Goal: Information Seeking & Learning: Learn about a topic

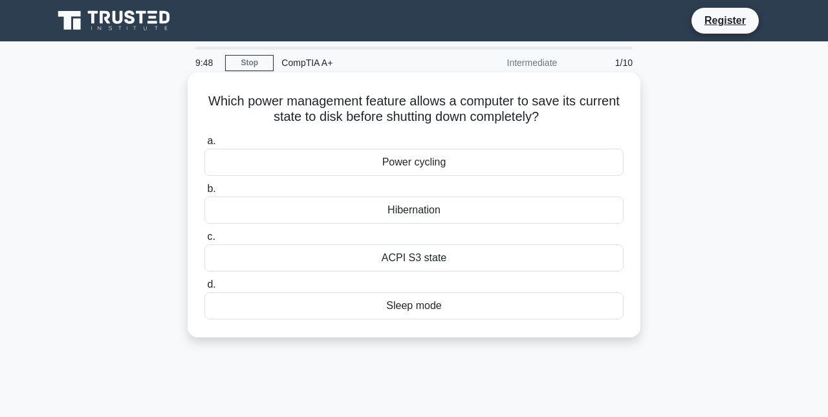
click at [341, 310] on div "Sleep mode" at bounding box center [413, 305] width 419 height 27
click at [204, 289] on input "d. Sleep mode" at bounding box center [204, 285] width 0 height 8
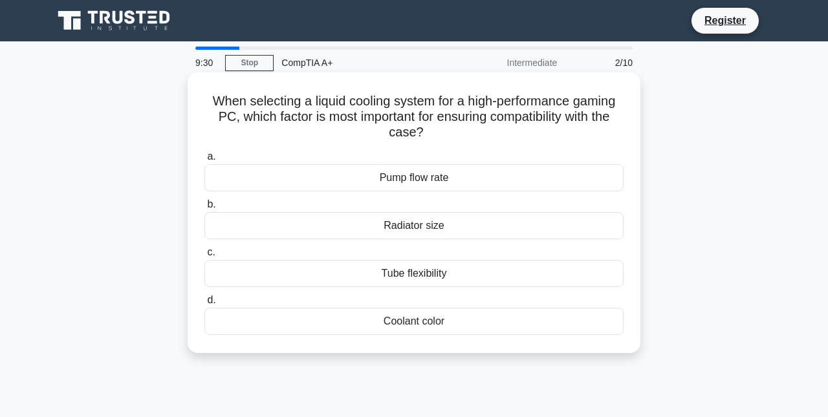
click at [362, 279] on div "Tube flexibility" at bounding box center [413, 273] width 419 height 27
click at [204, 257] on input "c. Tube flexibility" at bounding box center [204, 252] width 0 height 8
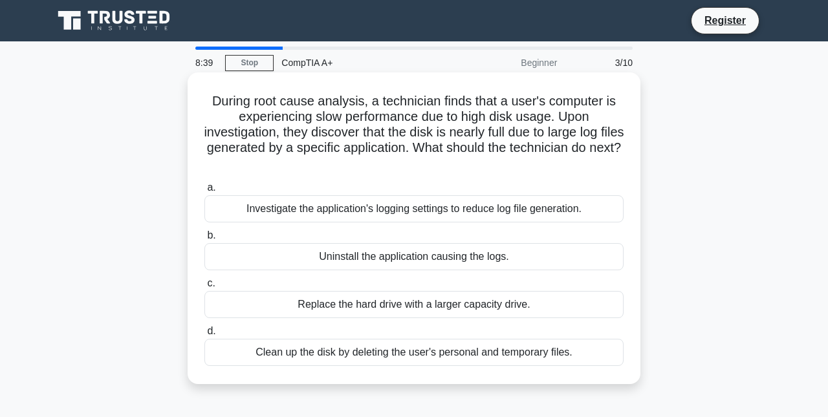
click at [378, 303] on div "Replace the hard drive with a larger capacity drive." at bounding box center [413, 304] width 419 height 27
click at [204, 288] on input "c. Replace the hard drive with a larger capacity drive." at bounding box center [204, 283] width 0 height 8
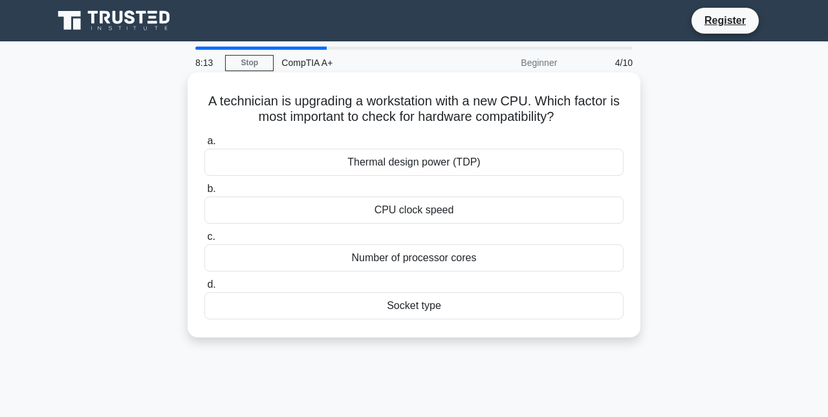
click at [393, 167] on div "Thermal design power (TDP)" at bounding box center [413, 162] width 419 height 27
click at [204, 145] on input "a. Thermal design power (TDP)" at bounding box center [204, 141] width 0 height 8
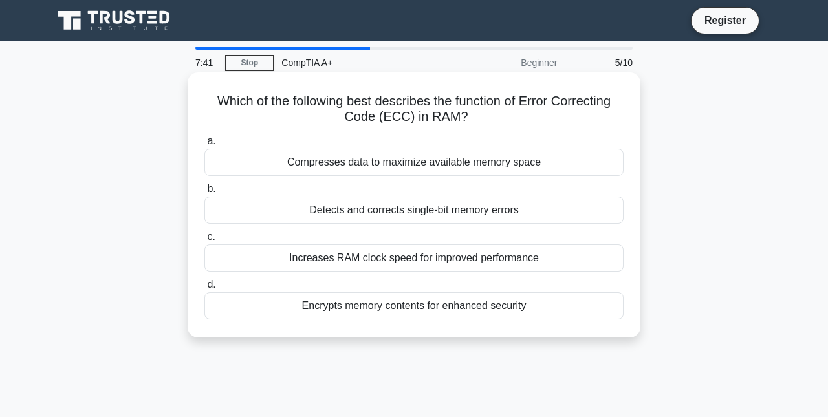
click at [413, 207] on div "Detects and corrects single-bit memory errors" at bounding box center [413, 210] width 419 height 27
click at [204, 193] on input "b. Detects and corrects single-bit memory errors" at bounding box center [204, 189] width 0 height 8
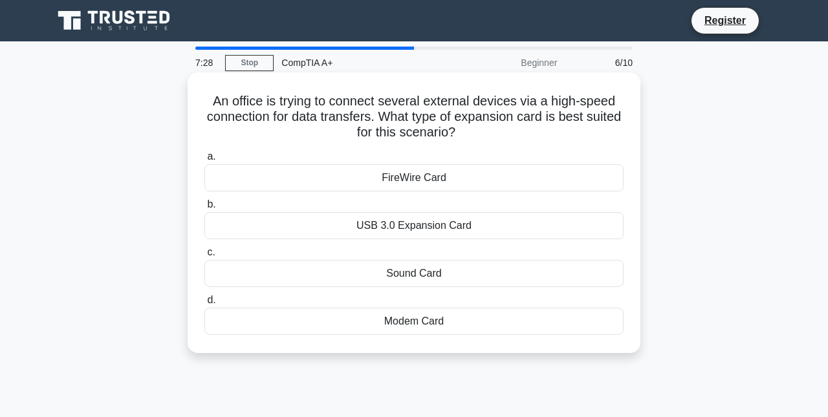
click at [400, 219] on div "USB 3.0 Expansion Card" at bounding box center [413, 225] width 419 height 27
click at [204, 209] on input "b. USB 3.0 Expansion Card" at bounding box center [204, 204] width 0 height 8
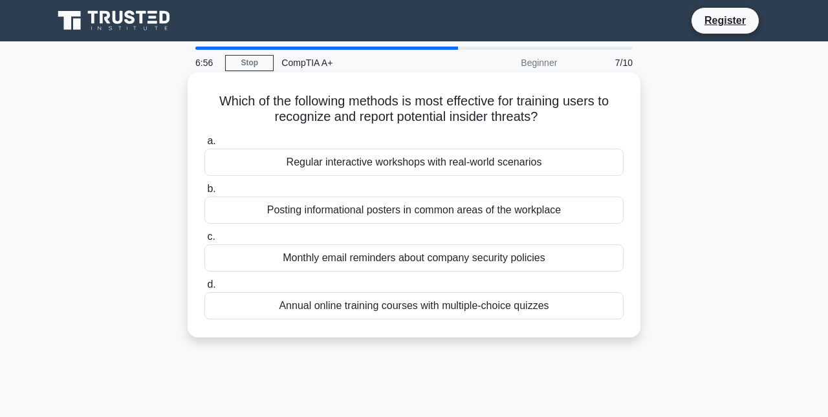
click at [399, 169] on div "Regular interactive workshops with real-world scenarios" at bounding box center [413, 162] width 419 height 27
click at [204, 145] on input "a. Regular interactive workshops with real-world scenarios" at bounding box center [204, 141] width 0 height 8
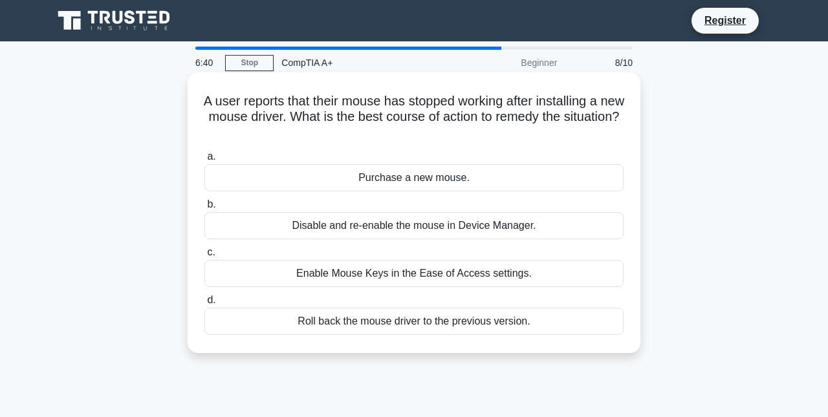
click at [432, 275] on div "Enable Mouse Keys in the Ease of Access settings." at bounding box center [413, 273] width 419 height 27
click at [204, 257] on input "c. Enable Mouse Keys in the Ease of Access settings." at bounding box center [204, 252] width 0 height 8
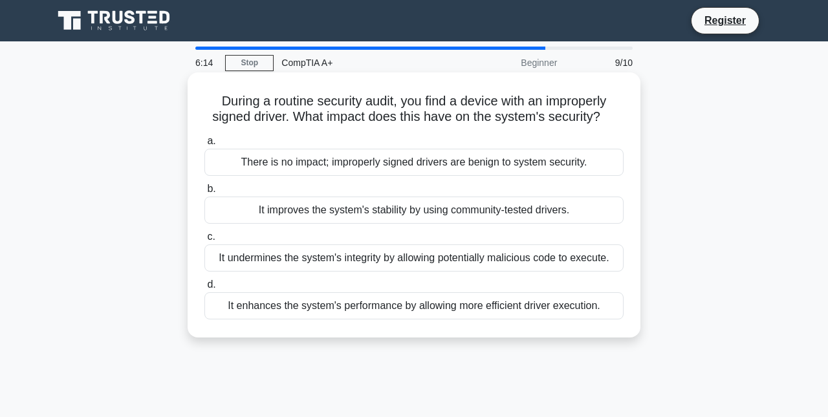
click at [312, 310] on div "It enhances the system's performance by allowing more efficient driver executio…" at bounding box center [413, 305] width 419 height 27
click at [204, 289] on input "d. It enhances the system's performance by allowing more efficient driver execu…" at bounding box center [204, 285] width 0 height 8
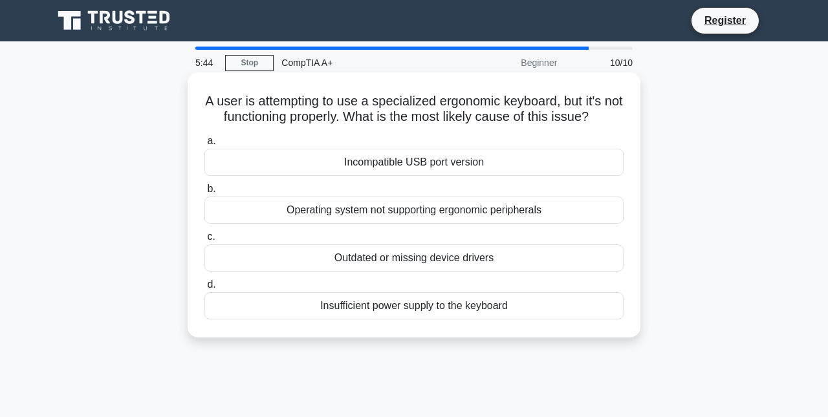
click at [360, 215] on div "Operating system not supporting ergonomic peripherals" at bounding box center [413, 210] width 419 height 27
click at [204, 193] on input "b. Operating system not supporting ergonomic peripherals" at bounding box center [204, 189] width 0 height 8
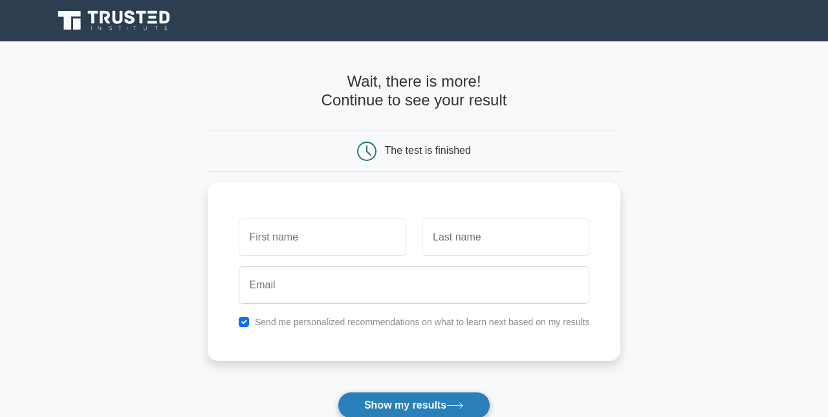
click at [441, 396] on button "Show my results" at bounding box center [414, 405] width 153 height 27
